Goal: Transaction & Acquisition: Purchase product/service

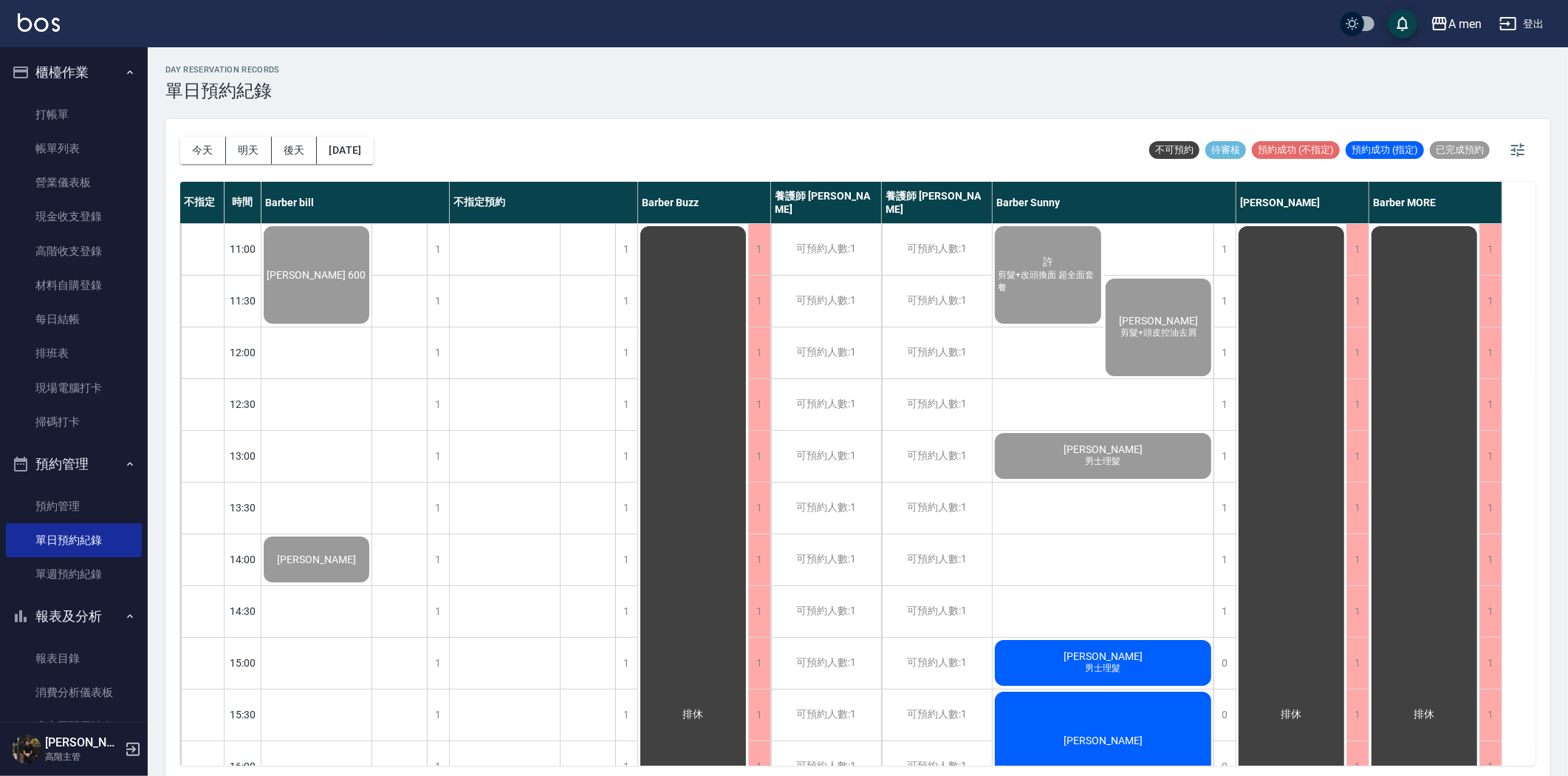
scroll to position [246, 0]
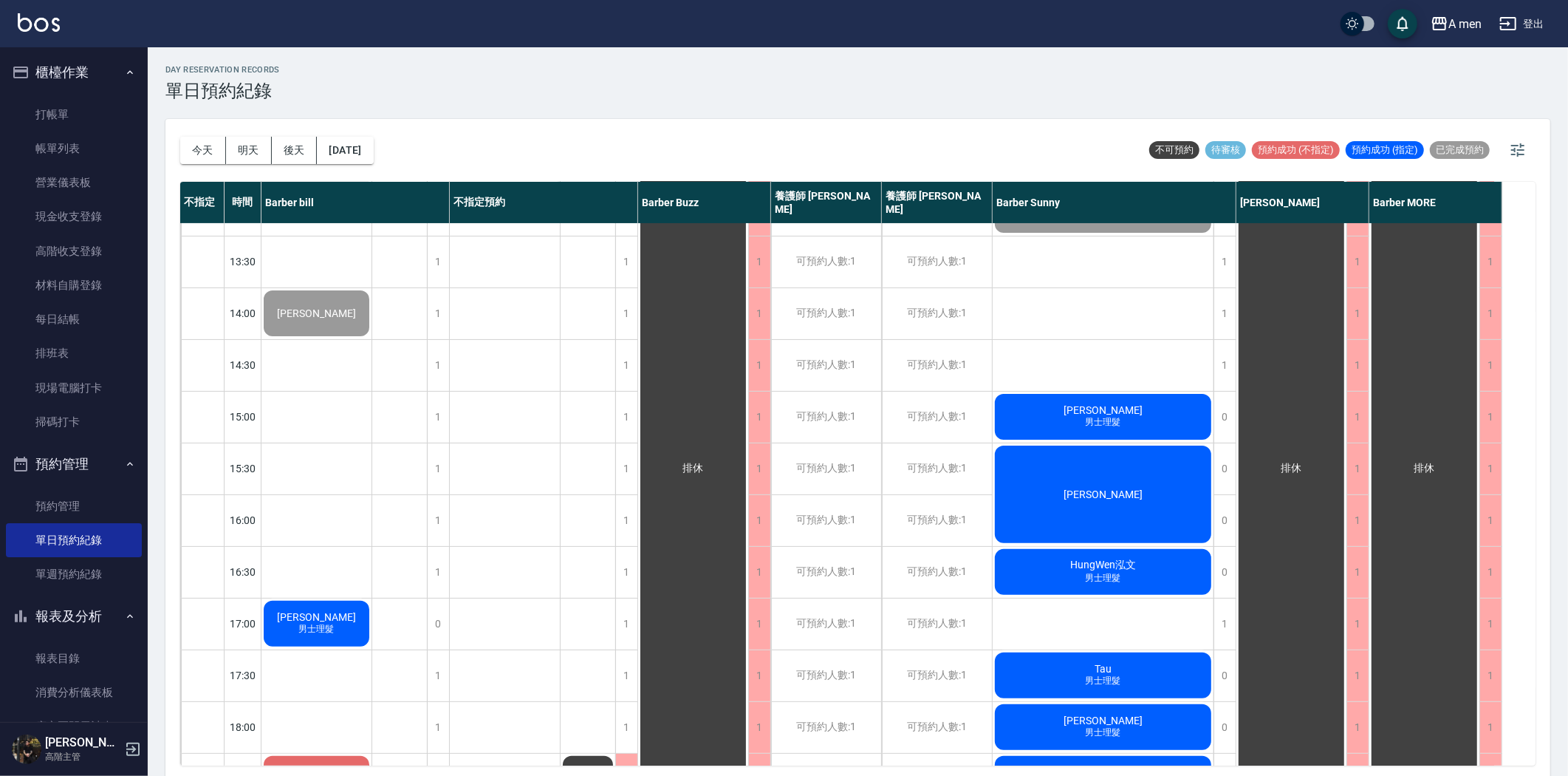
click at [369, 35] on span "[PERSON_NAME]" at bounding box center [317, 29] width 105 height 12
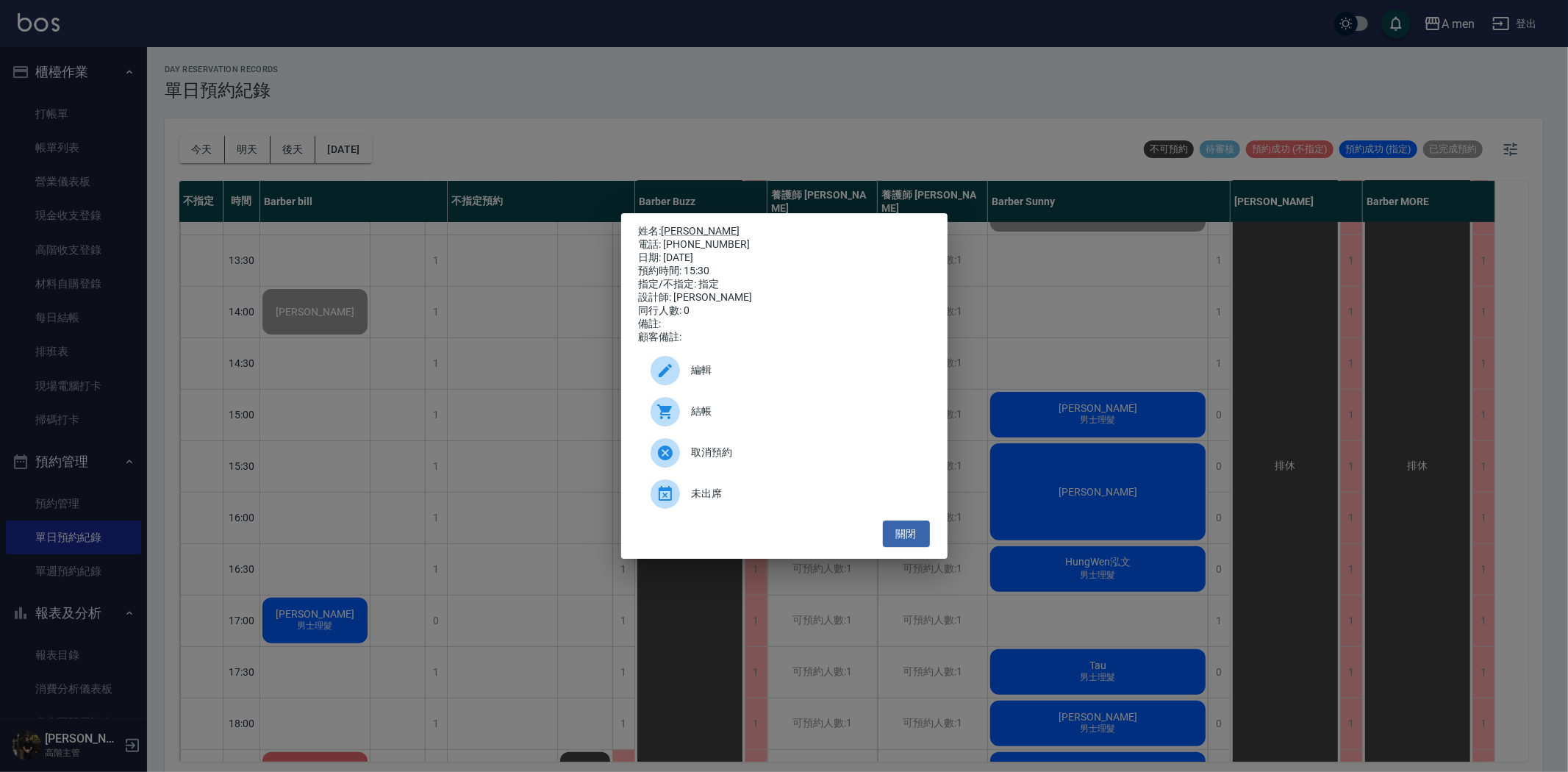
click at [781, 419] on span "結帳" at bounding box center [805, 411] width 226 height 16
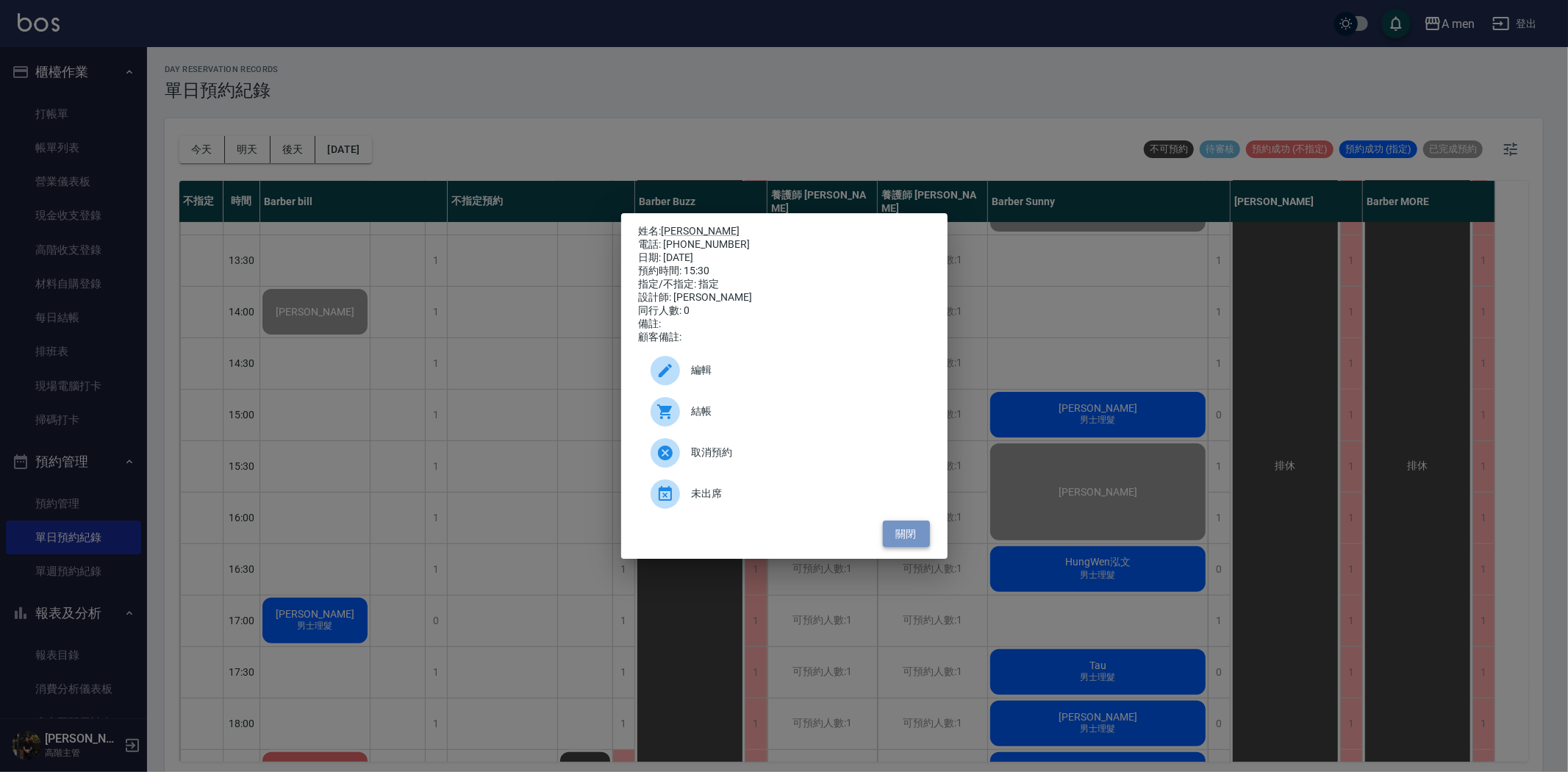
click at [900, 539] on button "關閉" at bounding box center [906, 534] width 47 height 27
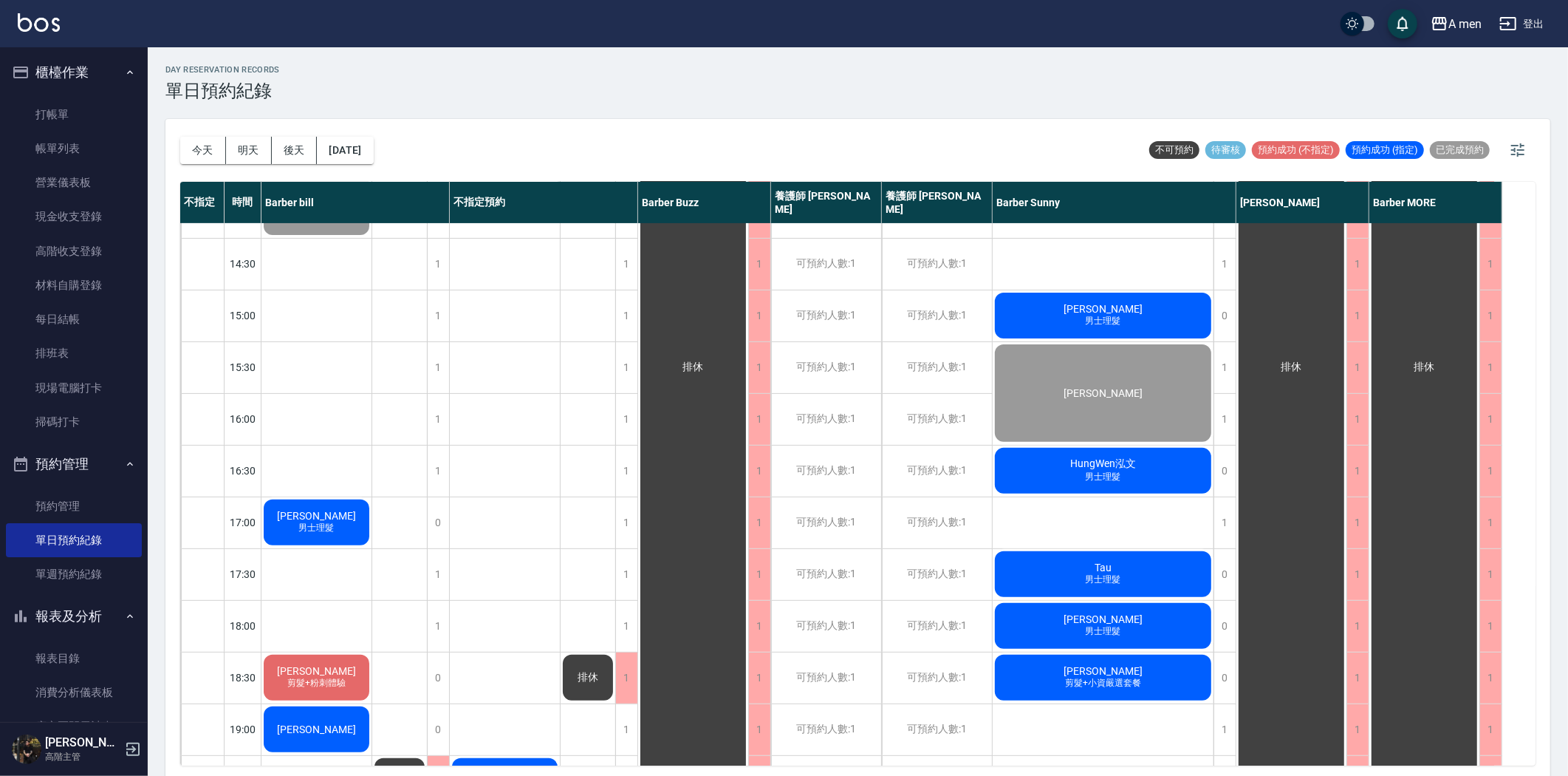
scroll to position [410, 0]
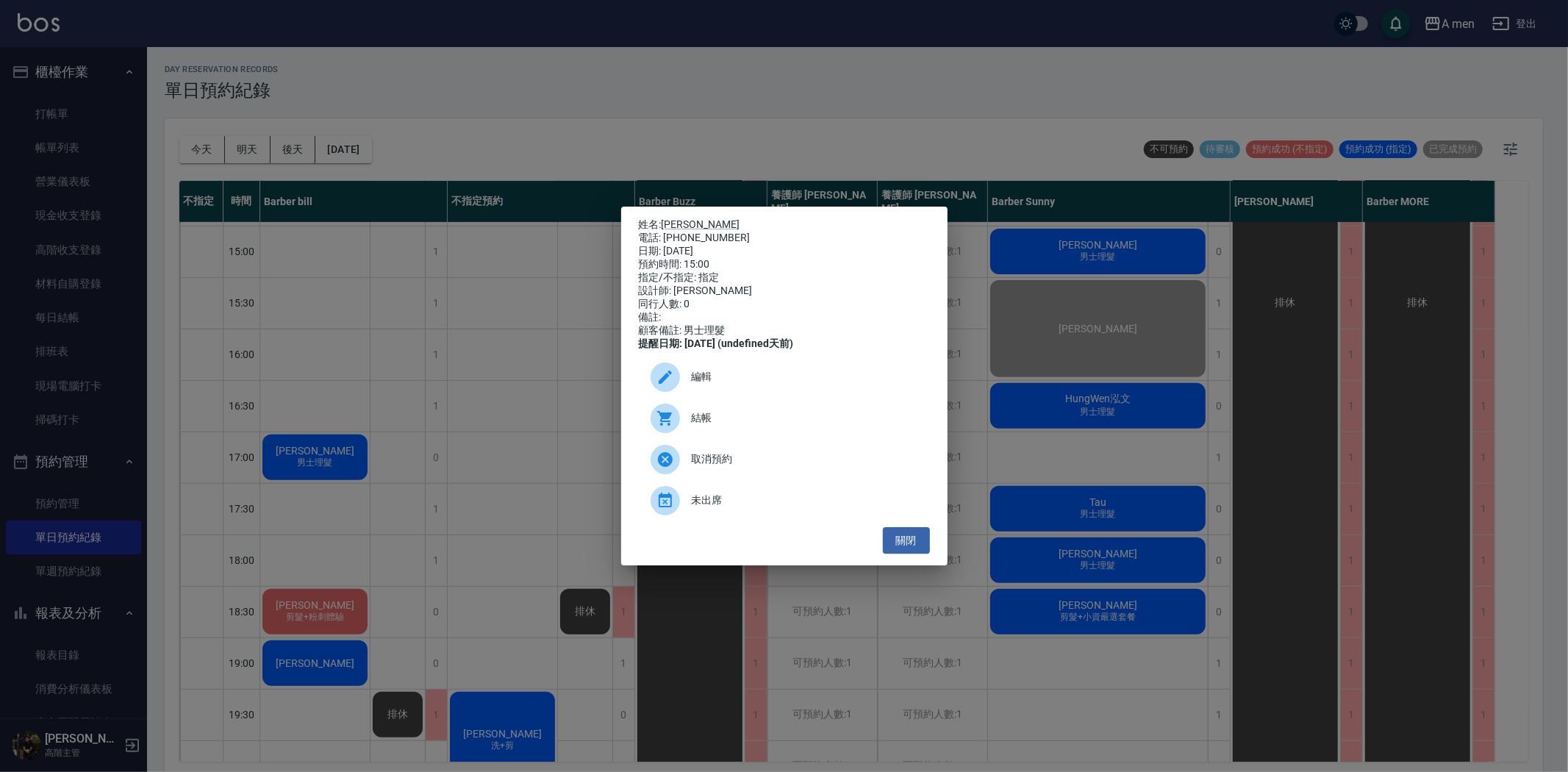
click at [706, 426] on span "結帳" at bounding box center [805, 417] width 226 height 16
click at [893, 554] on button "關閉" at bounding box center [906, 540] width 47 height 27
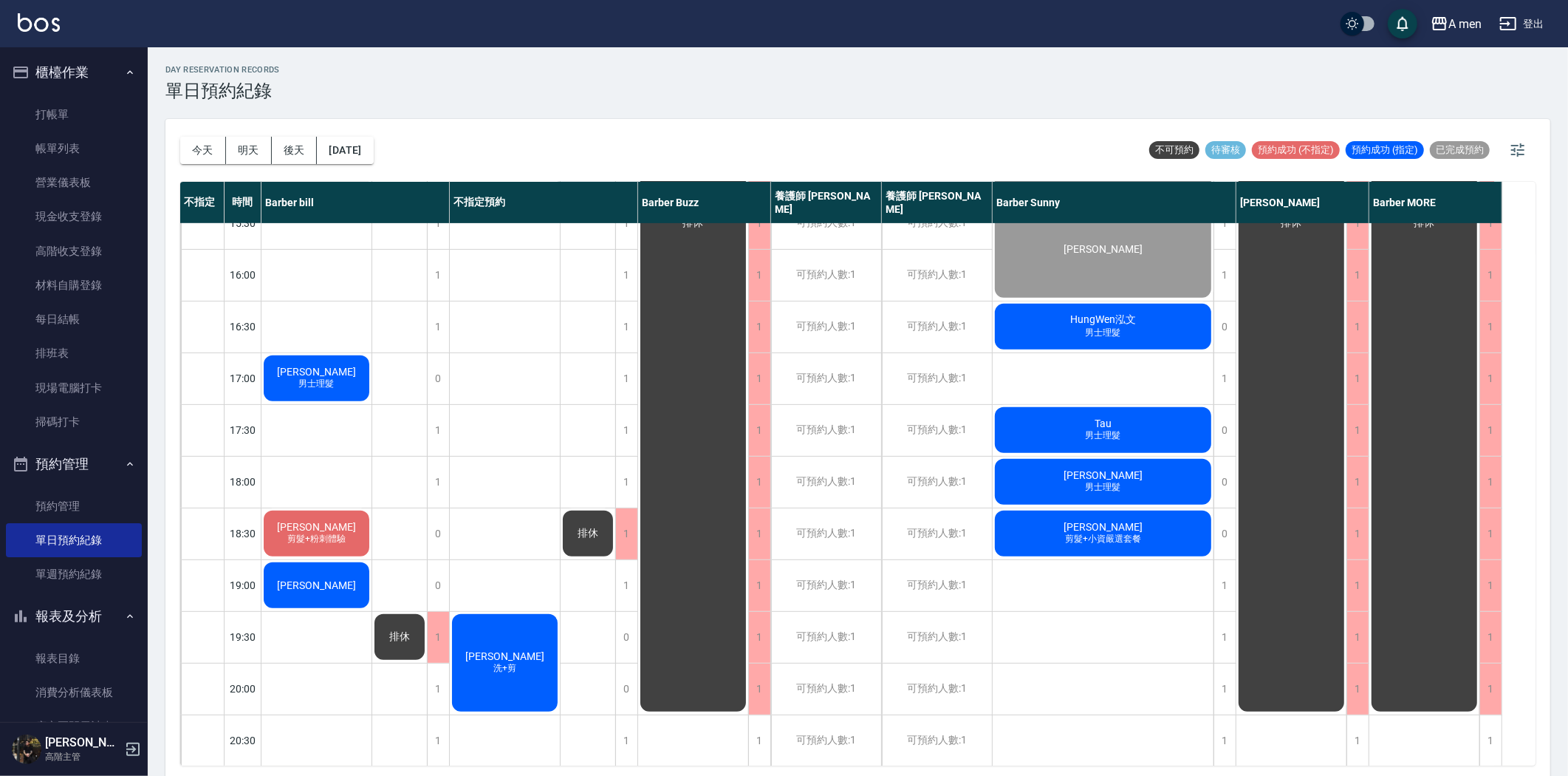
scroll to position [492, 0]
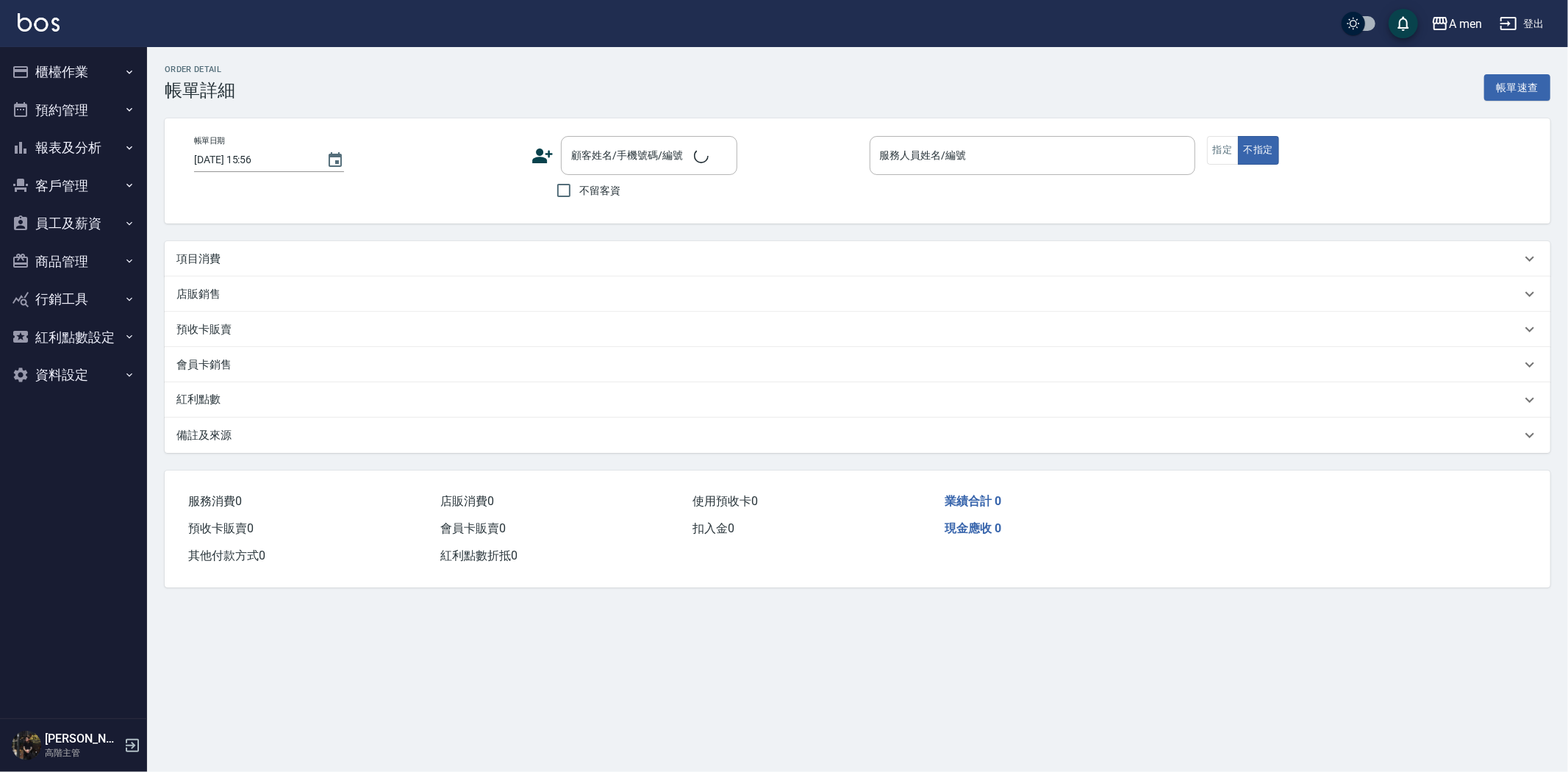
type input "[DATE] 15:30"
type input "Barber Sunny -003"
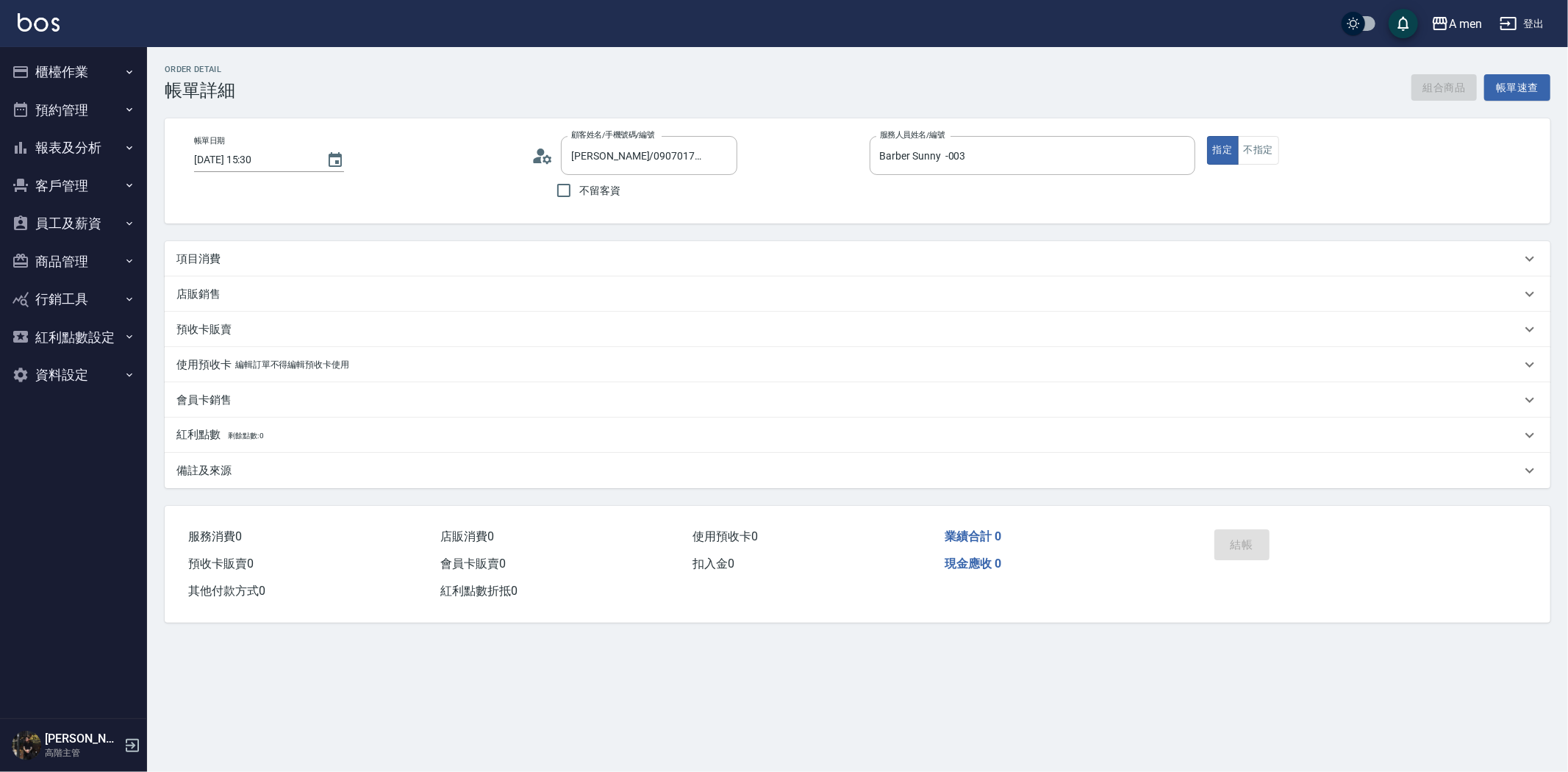
type input "[PERSON_NAME]/0907017260/null"
click at [403, 266] on div "項目消費" at bounding box center [849, 259] width 1345 height 16
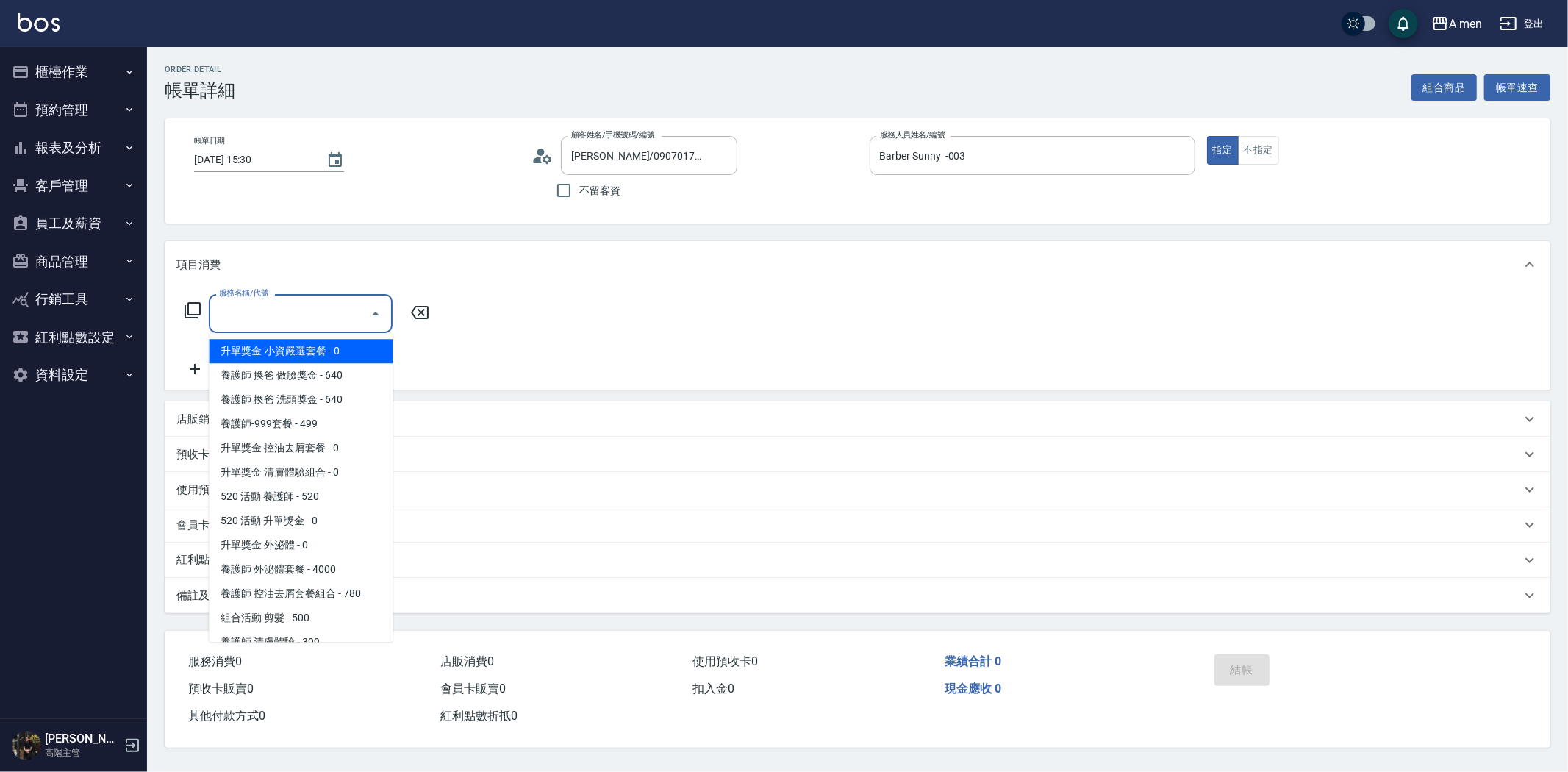
click at [348, 321] on input "服務名稱/代號" at bounding box center [290, 313] width 149 height 26
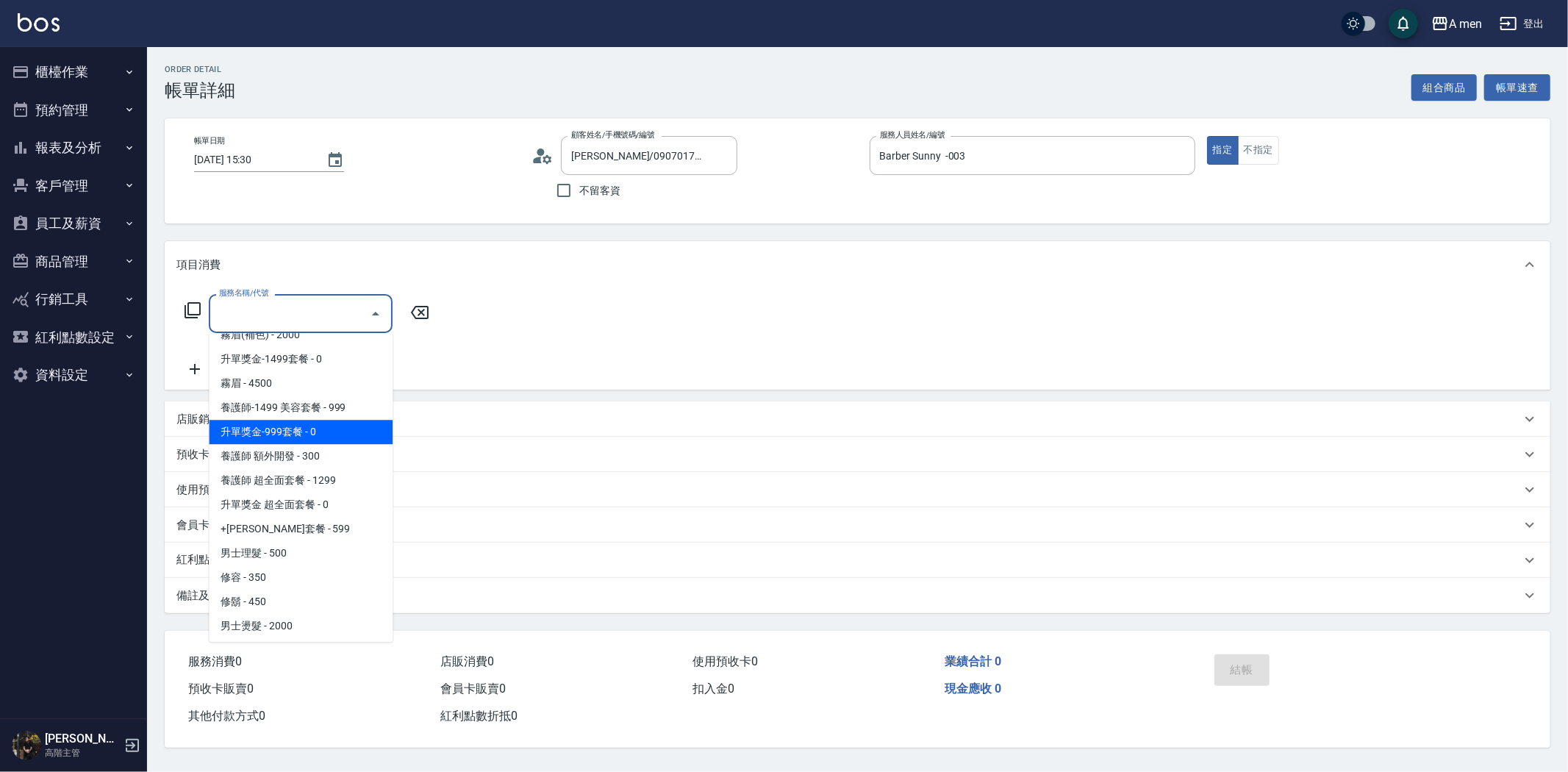
scroll to position [407, 0]
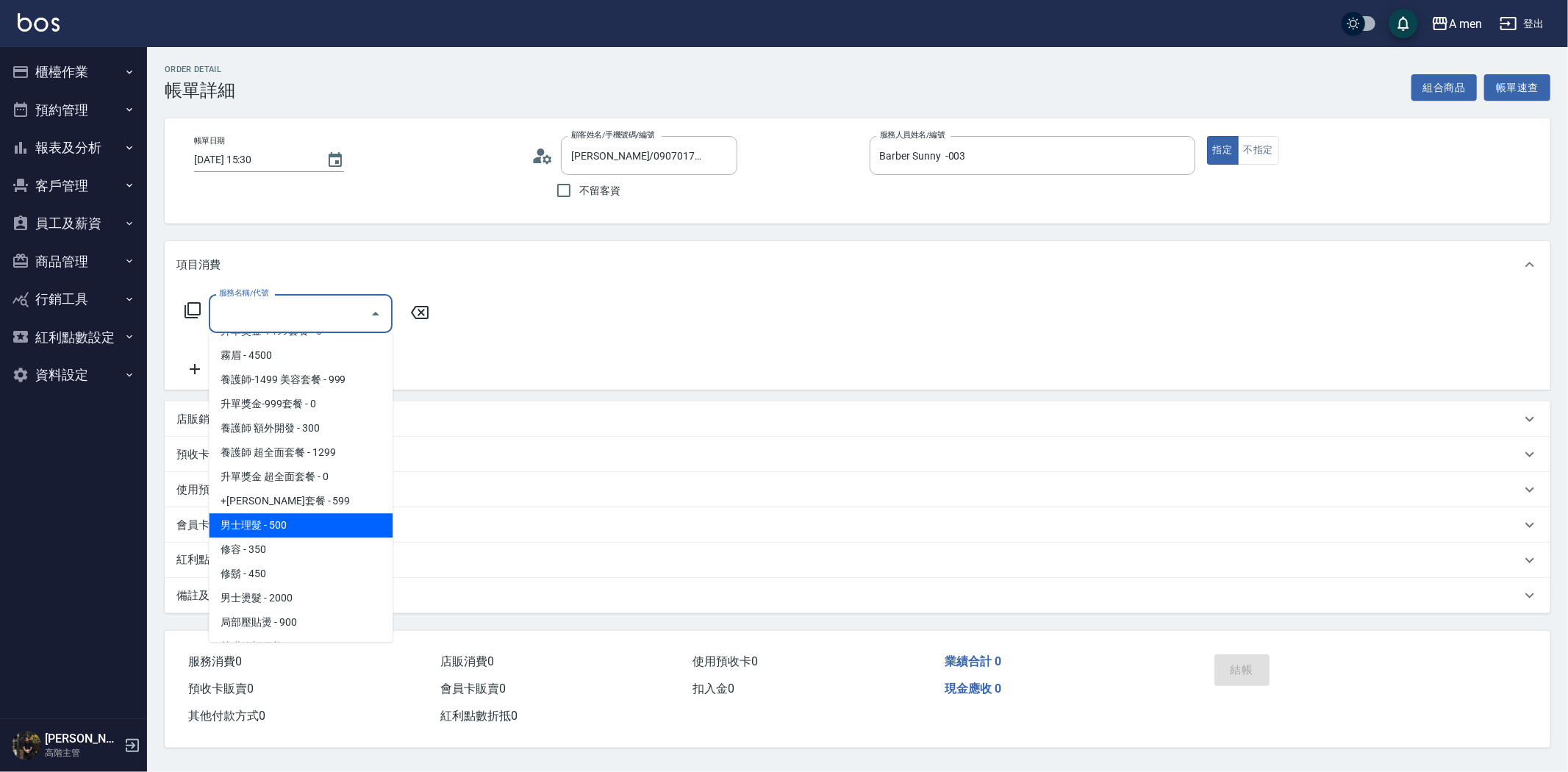
click at [286, 523] on span "男士理髮 - 500" at bounding box center [300, 525] width 184 height 24
type input "男士理髮(A01)"
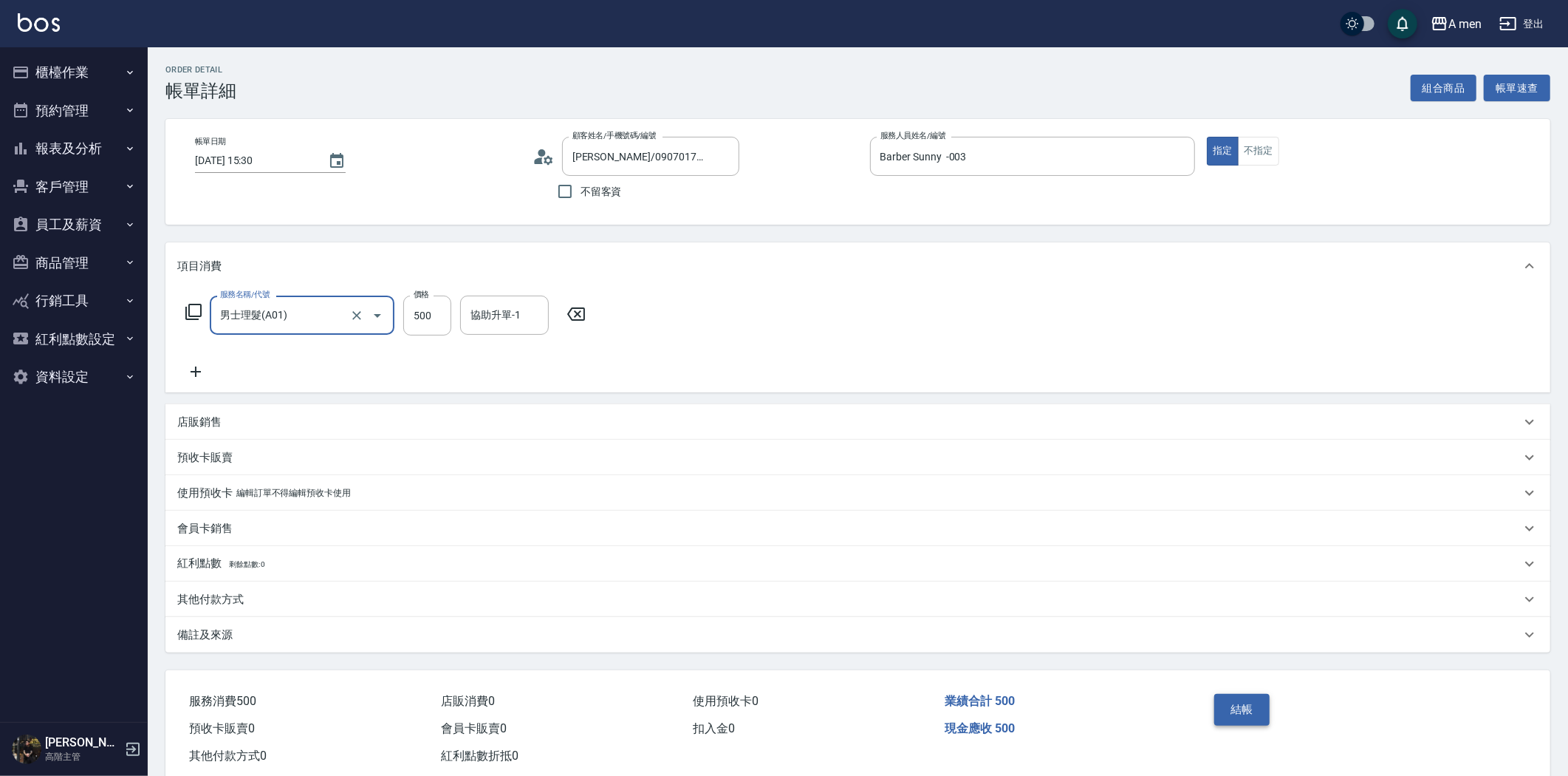
click at [1258, 712] on button "結帳" at bounding box center [1241, 709] width 56 height 31
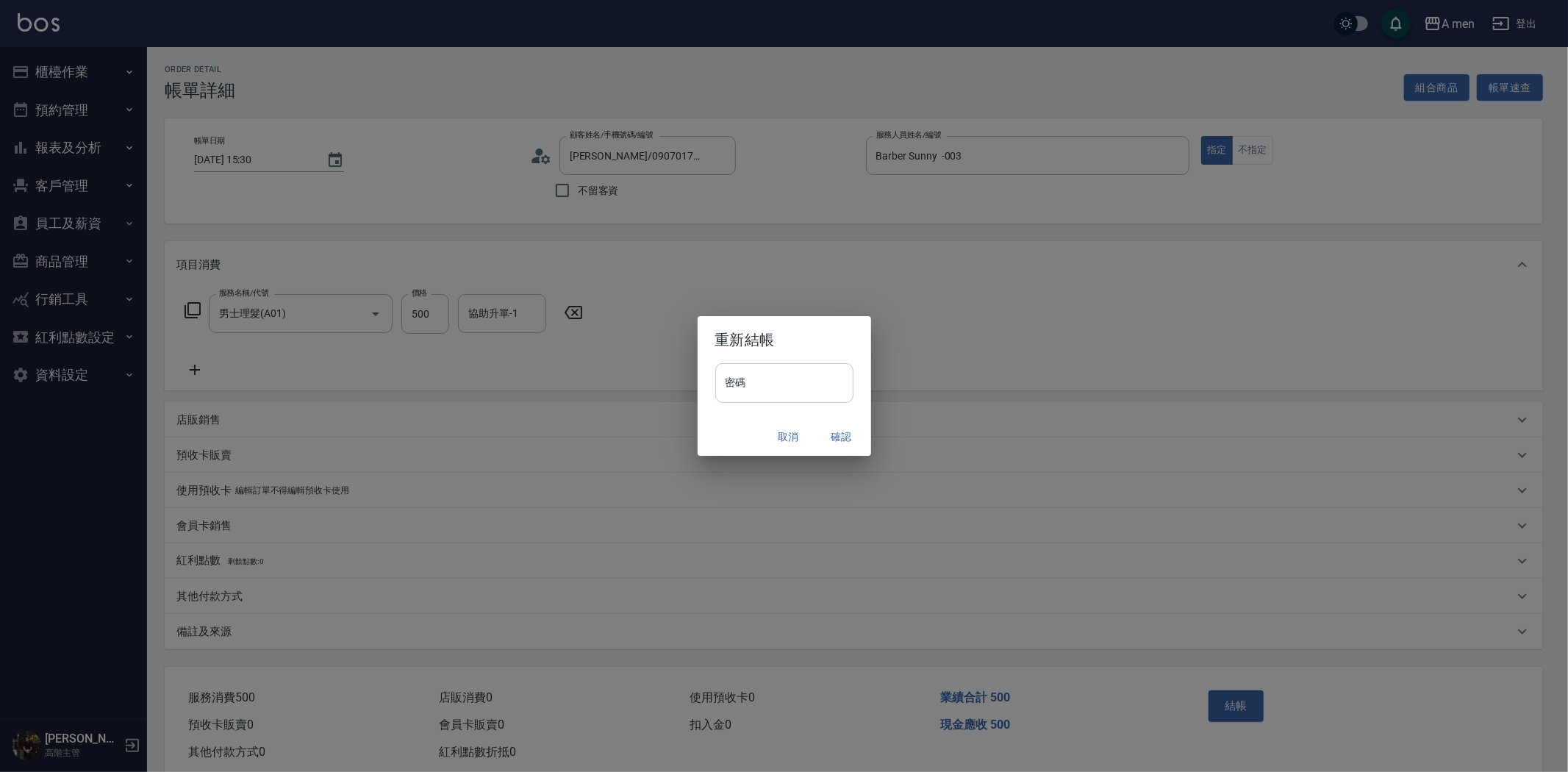
click at [777, 370] on input "密碼" at bounding box center [785, 383] width 139 height 40
type input "****"
click at [836, 431] on button "確認" at bounding box center [842, 436] width 47 height 27
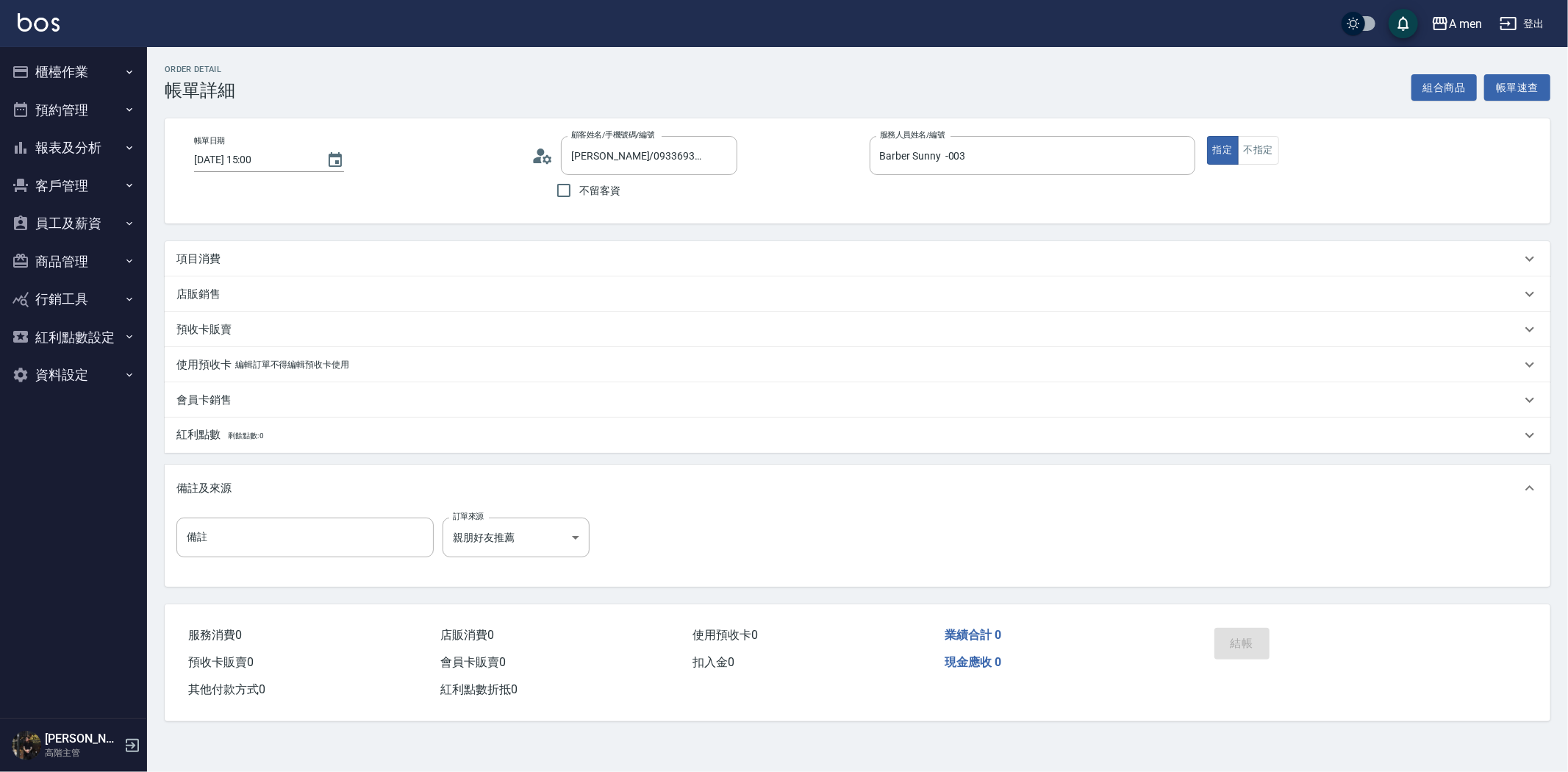
click at [300, 262] on div "項目消費" at bounding box center [849, 259] width 1345 height 16
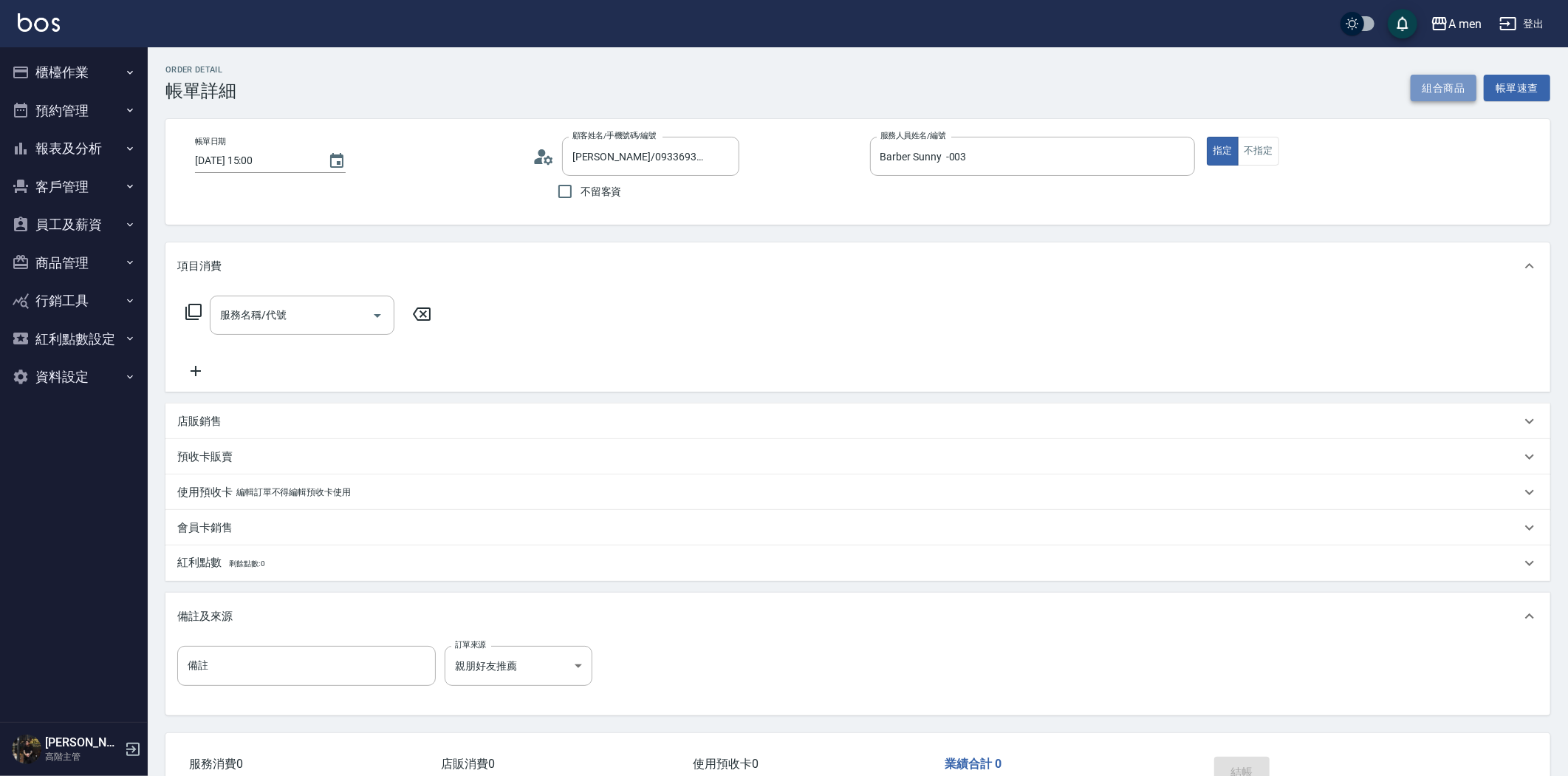
click at [1449, 78] on button "組合商品" at bounding box center [1444, 88] width 66 height 27
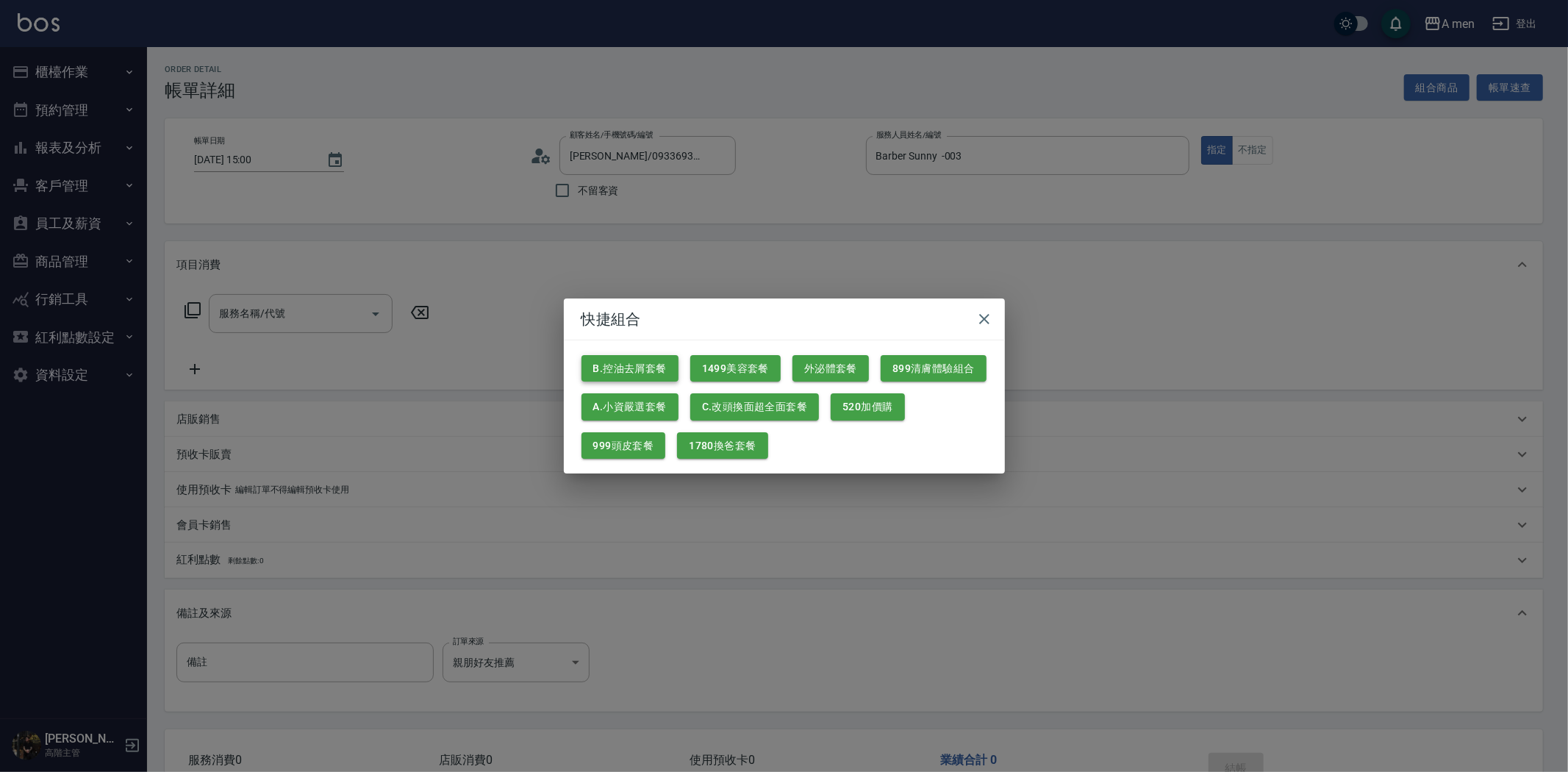
click at [641, 372] on button "B.控油去屑套餐" at bounding box center [631, 368] width 97 height 27
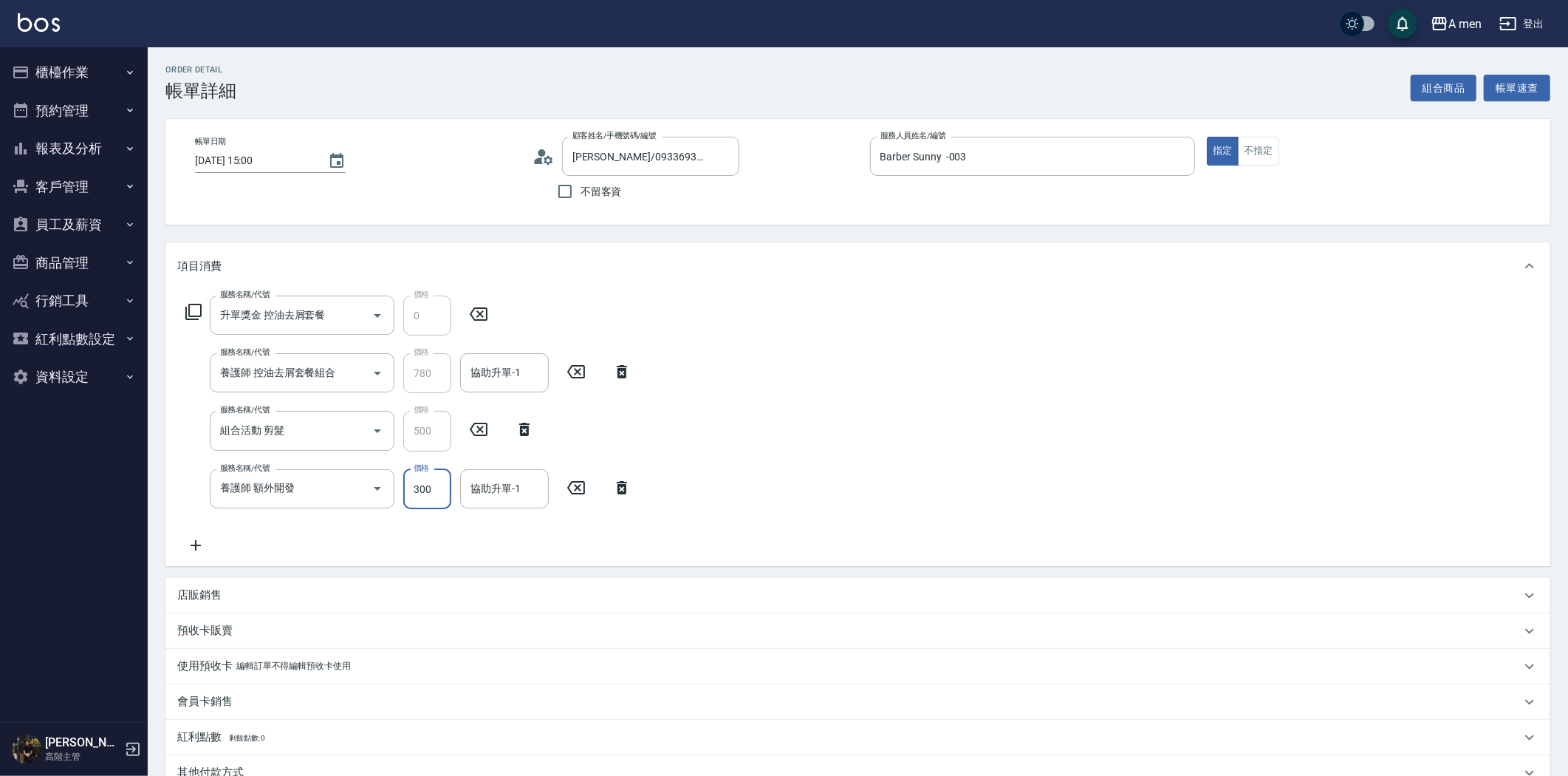
click at [422, 490] on input "300" at bounding box center [427, 489] width 48 height 40
type input "200"
click at [506, 489] on div "協助升單-1 協助升單-1" at bounding box center [504, 488] width 89 height 39
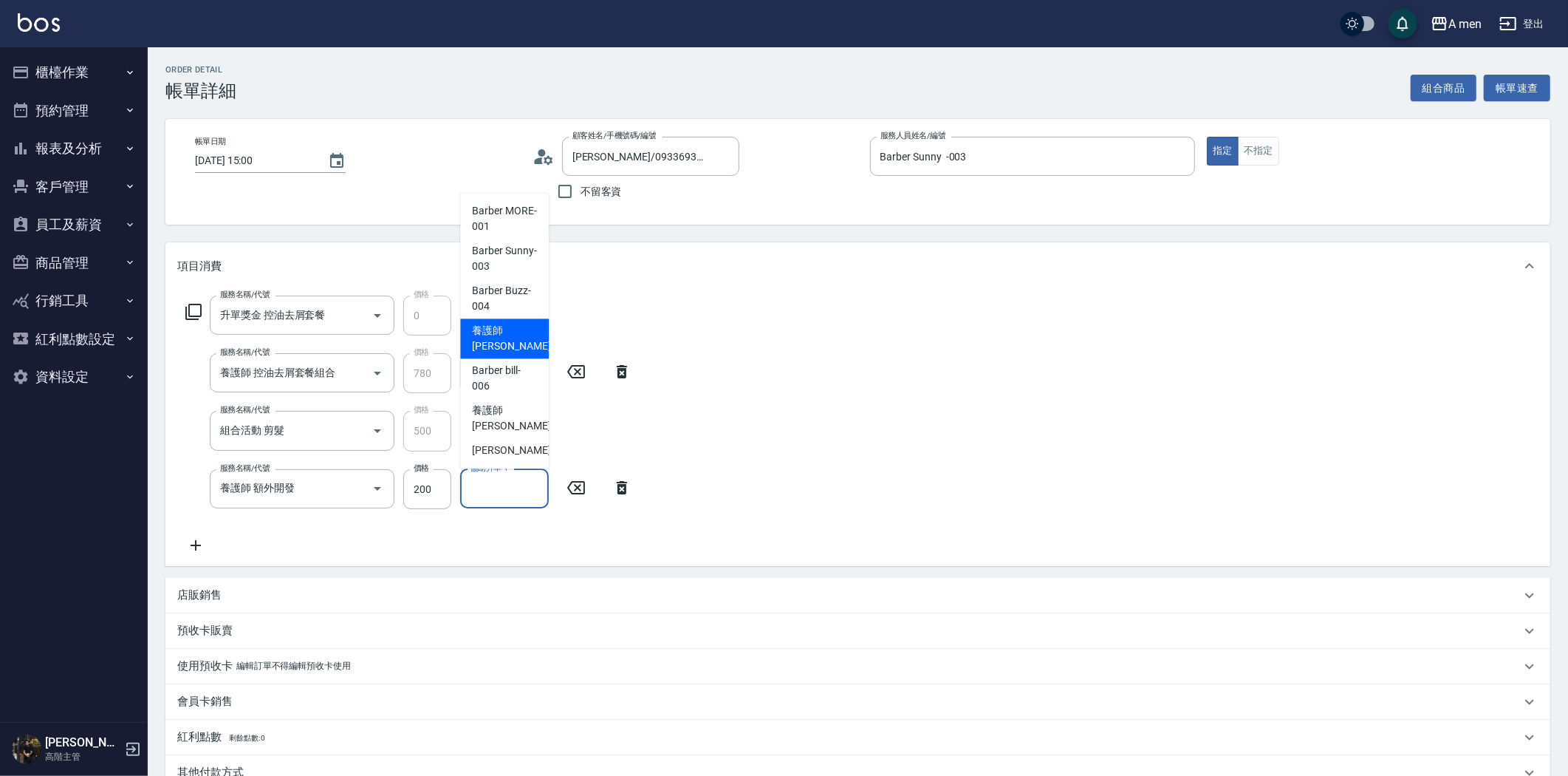
click at [519, 334] on span "養護師 小蔡 -005" at bounding box center [520, 337] width 99 height 31
type input "養護師 小蔡-005"
click at [517, 363] on input "協助升單-1" at bounding box center [504, 372] width 75 height 26
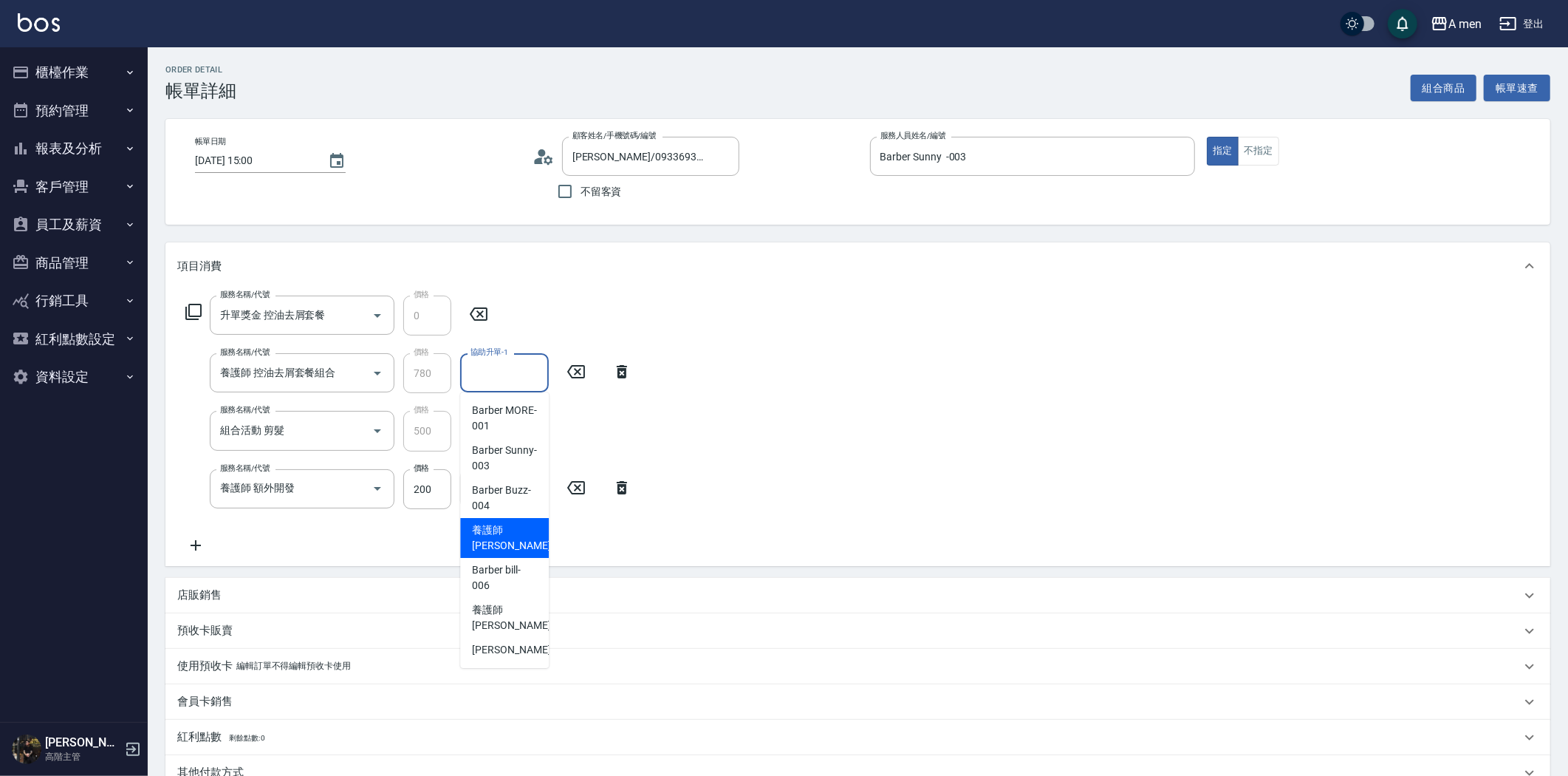
click at [491, 522] on span "養護師 小蔡 -005" at bounding box center [520, 537] width 99 height 31
type input "養護師 小蔡-005"
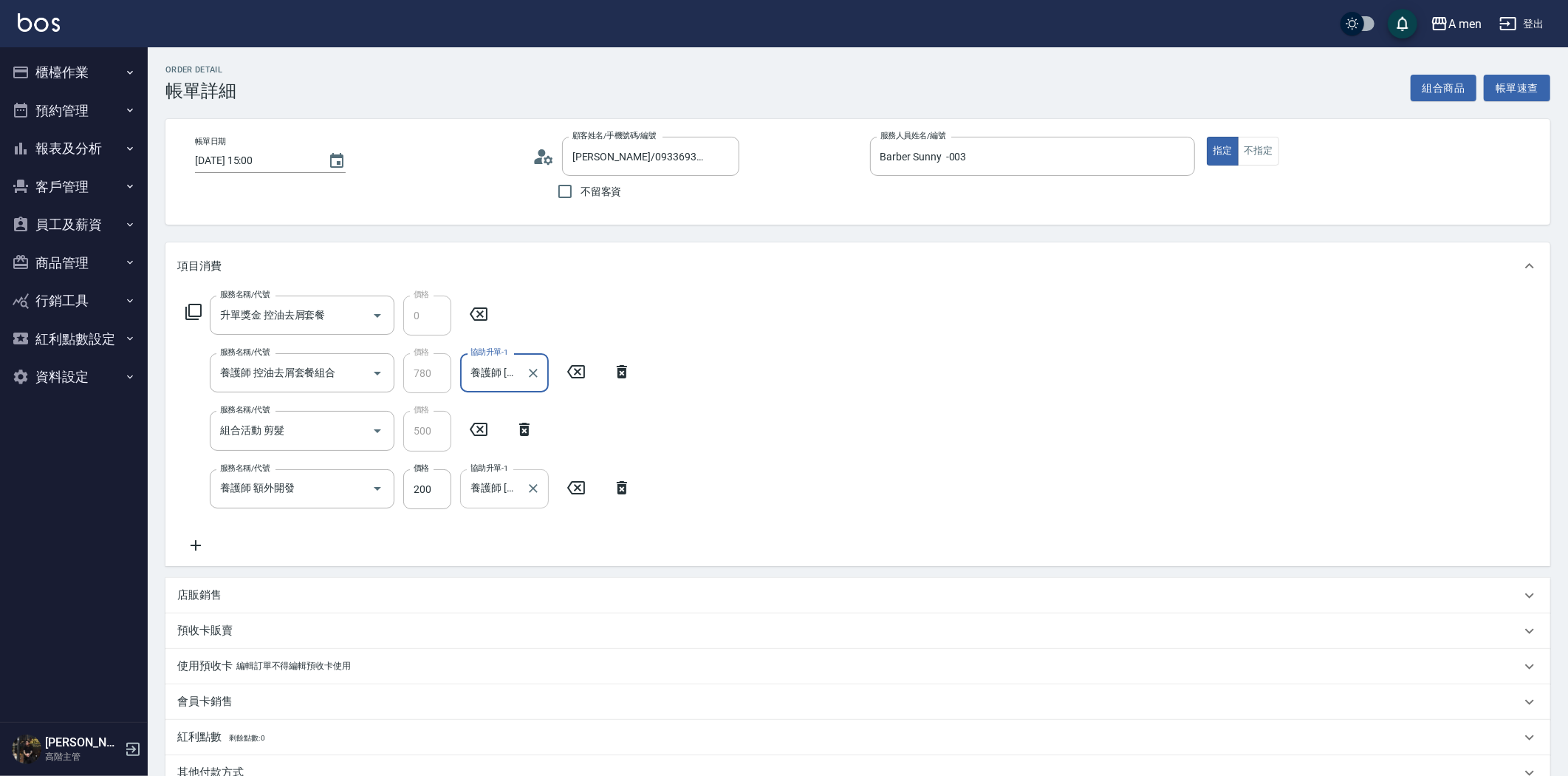
click at [501, 491] on input "養護師 小蔡-005" at bounding box center [493, 488] width 53 height 26
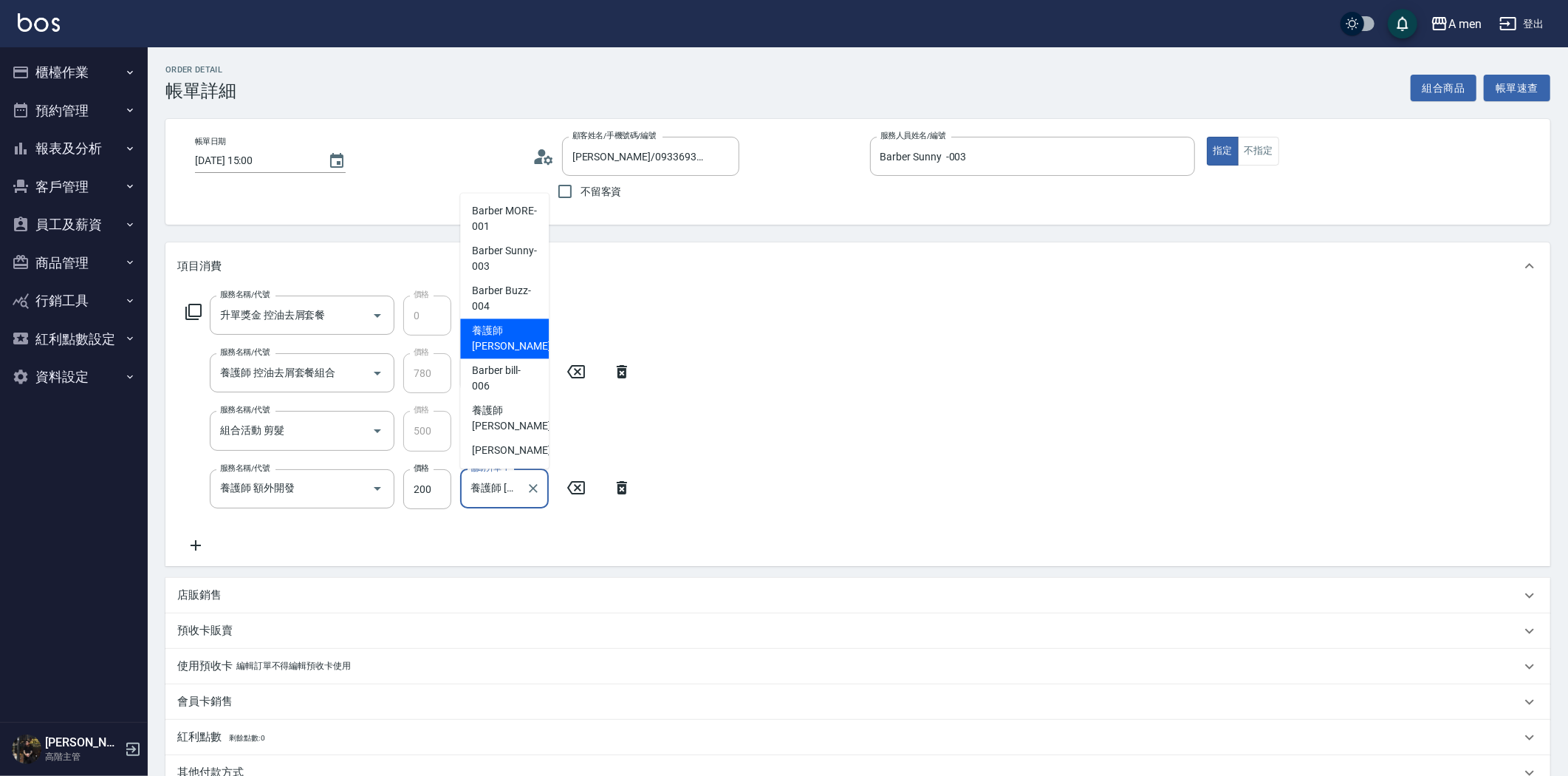
click at [517, 323] on span "養護師 小蔡 -005" at bounding box center [520, 337] width 99 height 31
click at [486, 380] on input "養護師 小蔡-005" at bounding box center [493, 372] width 53 height 26
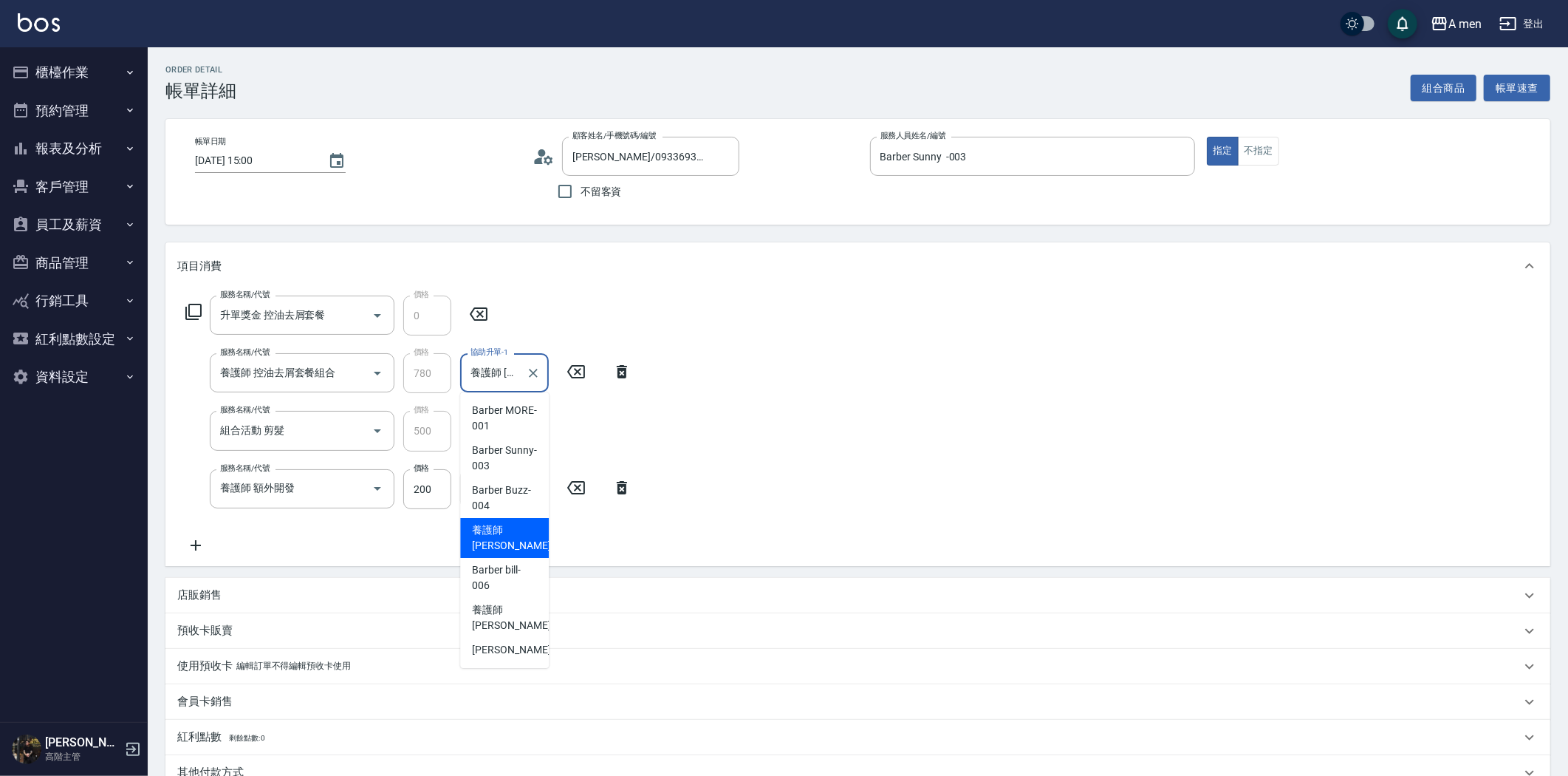
click at [514, 531] on span "養護師 小蔡 -005" at bounding box center [520, 537] width 99 height 31
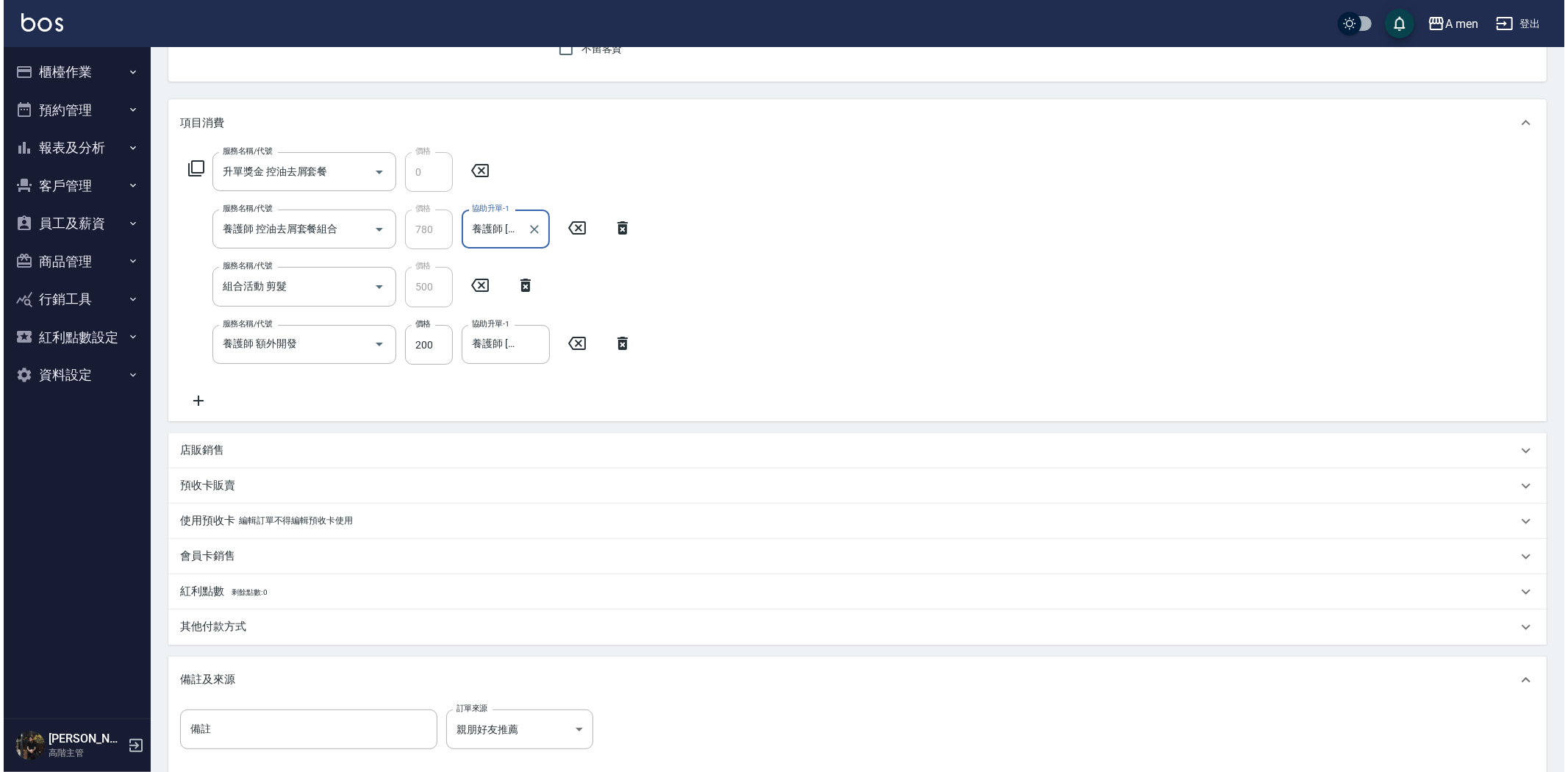
scroll to position [305, 0]
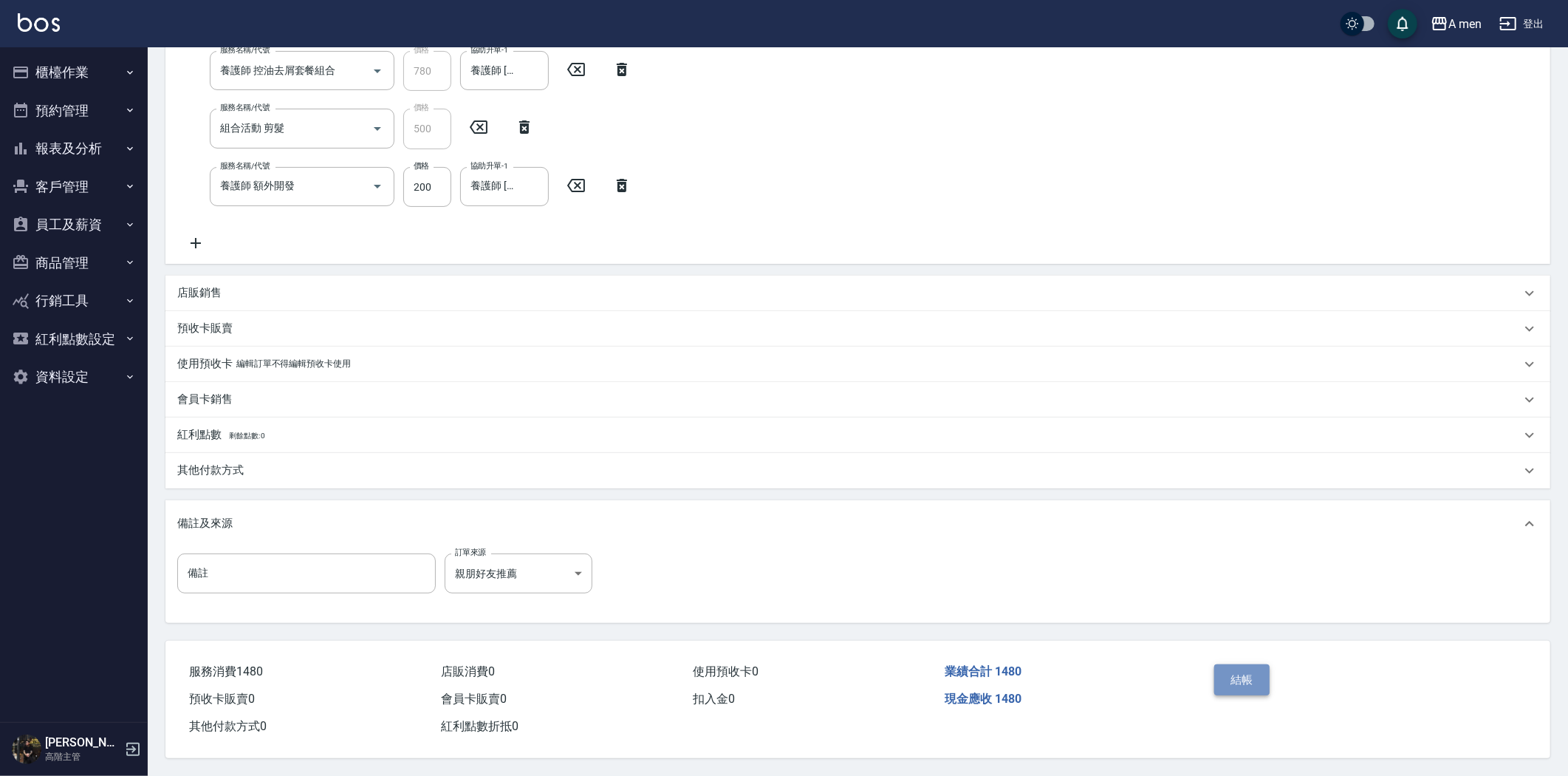
click at [1250, 683] on button "結帳" at bounding box center [1241, 679] width 56 height 31
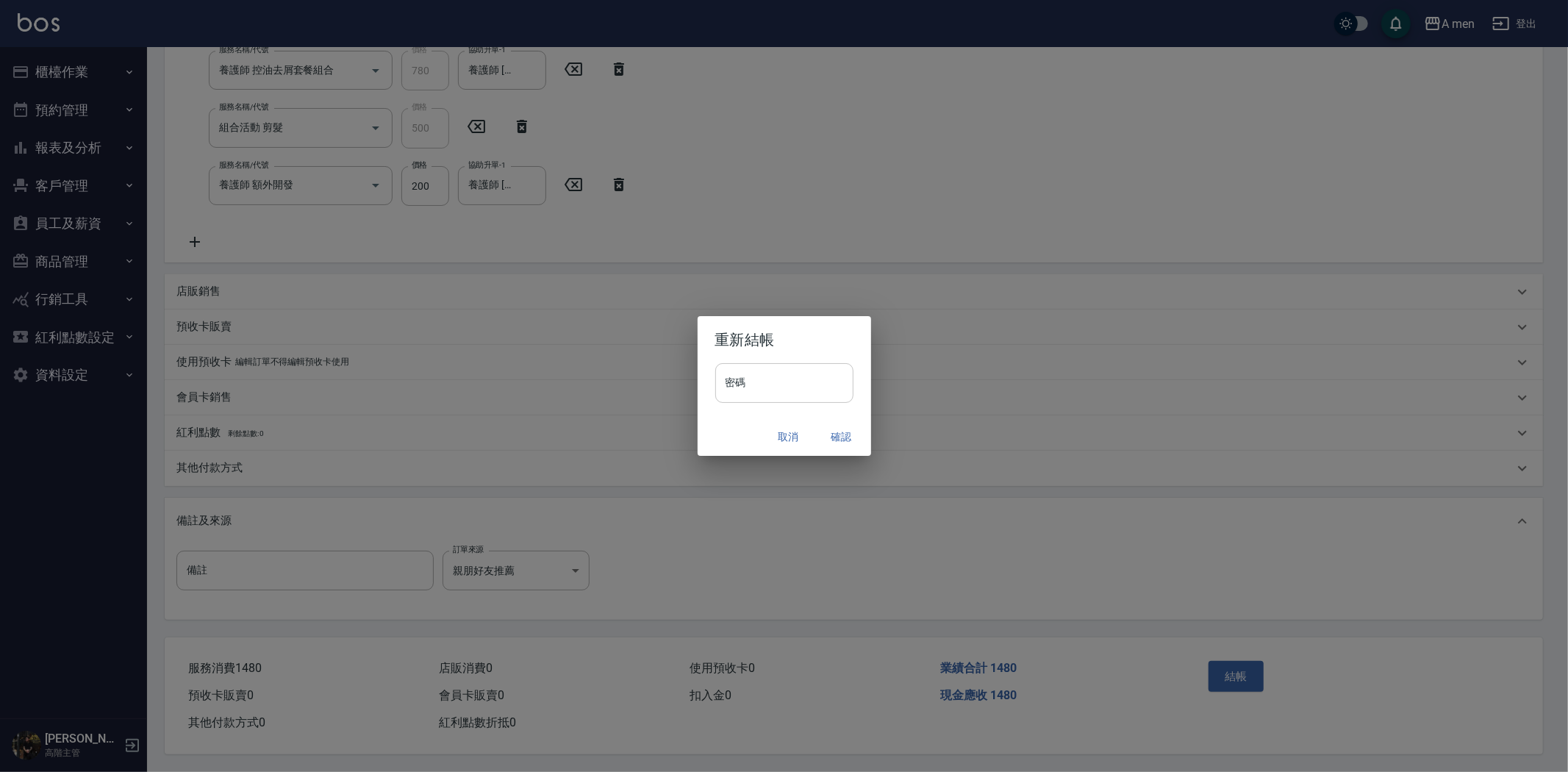
click at [771, 368] on input "密碼" at bounding box center [785, 383] width 139 height 40
type input "****"
click at [835, 440] on button "確認" at bounding box center [842, 436] width 47 height 27
